Goal: Navigation & Orientation: Find specific page/section

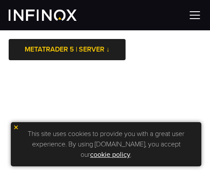
click at [13, 130] on div "This site uses cookies to provide you with a great user experience. By using in…" at bounding box center [106, 144] width 190 height 44
click at [18, 129] on img at bounding box center [16, 127] width 6 height 6
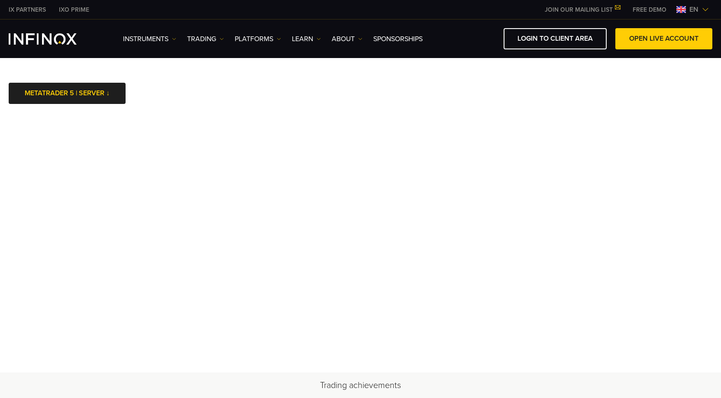
click at [350, 99] on body "IX PARTNERS IXO PRIME JOIN OUR MAILING LIST Never Miss a Trading Opportunity wi…" at bounding box center [360, 376] width 721 height 752
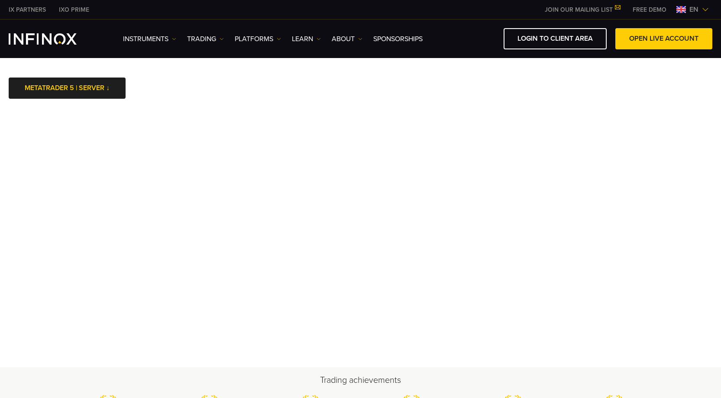
click at [350, 74] on body "IX PARTNERS IXO PRIME JOIN OUR MAILING LIST Never Miss a Trading Opportunity wi…" at bounding box center [360, 373] width 721 height 747
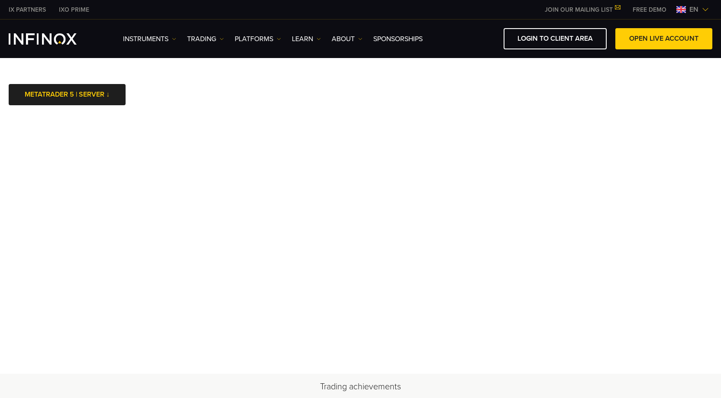
click at [310, 98] on body "IX PARTNERS IXO PRIME JOIN OUR MAILING LIST Never Miss a Trading Opportunity wi…" at bounding box center [360, 376] width 721 height 753
click at [350, 110] on body "IX PARTNERS IXO PRIME JOIN OUR MAILING LIST Never Miss a Trading Opportunity wi…" at bounding box center [360, 376] width 721 height 753
click at [350, 80] on body "IX PARTNERS IXO PRIME JOIN OUR MAILING LIST Never Miss a Trading Opportunity wi…" at bounding box center [360, 376] width 721 height 753
click at [350, 107] on body "IX PARTNERS IXO PRIME JOIN OUR MAILING LIST Never Miss a Trading Opportunity wi…" at bounding box center [360, 376] width 721 height 753
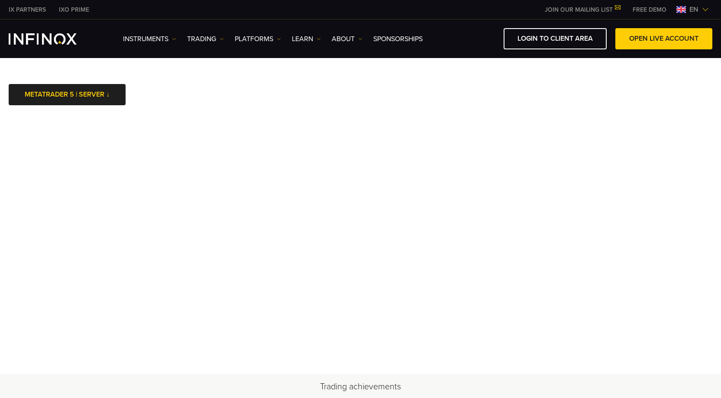
click at [350, 46] on div "LOGIN TO CLIENT AREA OPEN LIVE ACCOUNT" at bounding box center [570, 38] width 283 height 21
click at [350, 103] on body "IX PARTNERS IXO PRIME JOIN OUR MAILING LIST Never Miss a Trading Opportunity wi…" at bounding box center [360, 376] width 721 height 753
click at [210, 95] on body "IX PARTNERS IXO PRIME JOIN OUR MAILING LIST Never Miss a Trading Opportunity wi…" at bounding box center [360, 380] width 721 height 761
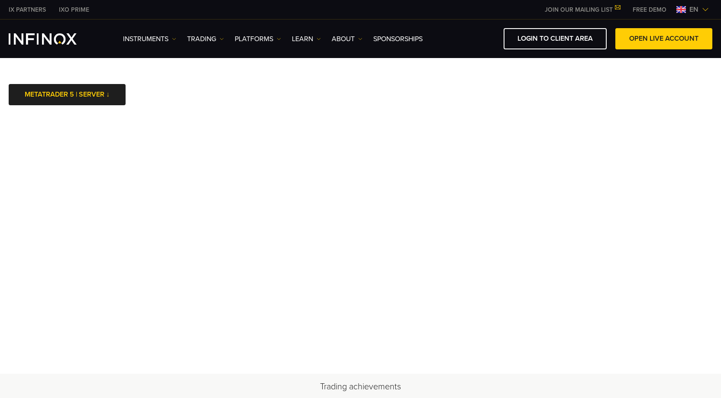
click at [210, 74] on body "IX PARTNERS IXO PRIME JOIN OUR MAILING LIST Never Miss a Trading Opportunity wi…" at bounding box center [360, 380] width 721 height 761
click at [210, 78] on body "IX PARTNERS IXO PRIME JOIN OUR MAILING LIST Never Miss a Trading Opportunity wi…" at bounding box center [360, 380] width 721 height 761
